Goal: Find specific page/section: Find specific page/section

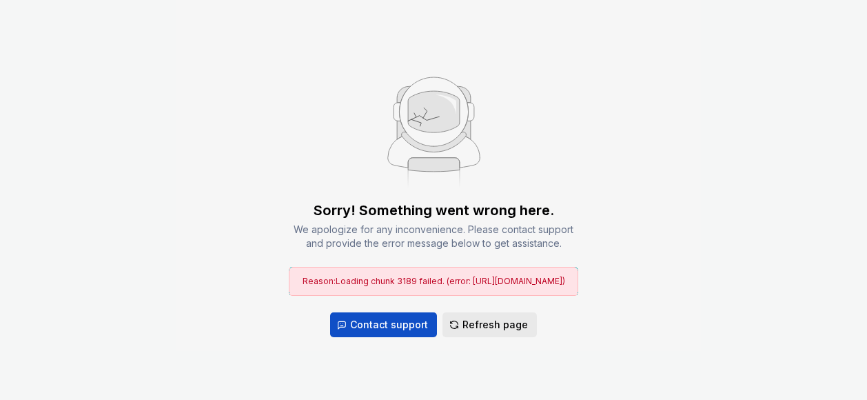
click at [477, 318] on span "Refresh page" at bounding box center [495, 325] width 65 height 14
click at [489, 332] on span "Refresh page" at bounding box center [495, 325] width 65 height 14
